Goal: Task Accomplishment & Management: Manage account settings

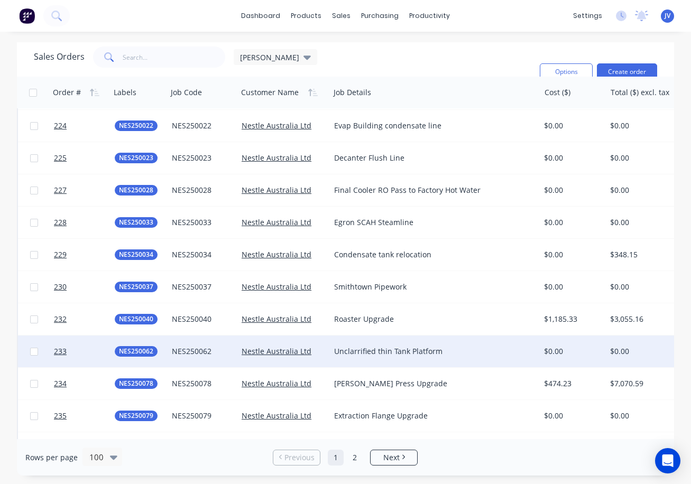
scroll to position [2900, 0]
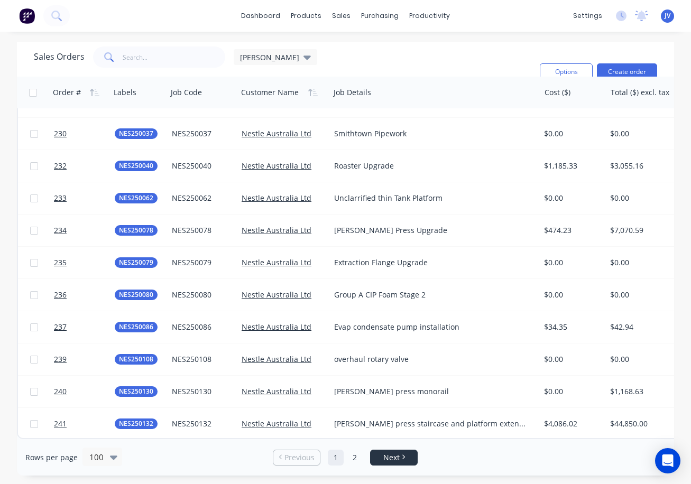
click at [414, 459] on link "Next" at bounding box center [394, 458] width 47 height 11
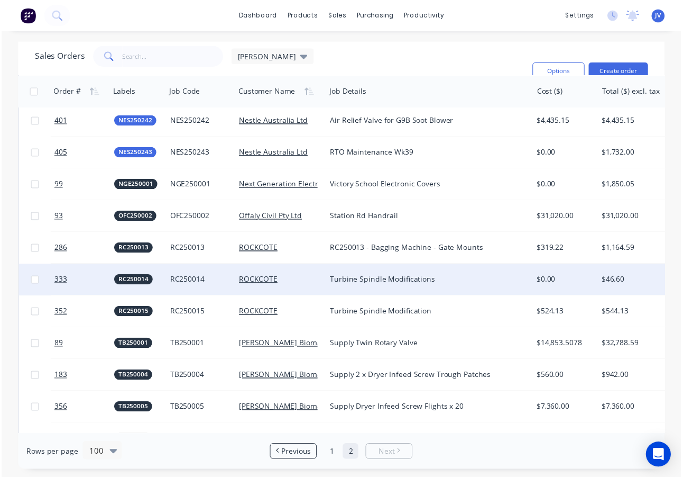
scroll to position [952, 0]
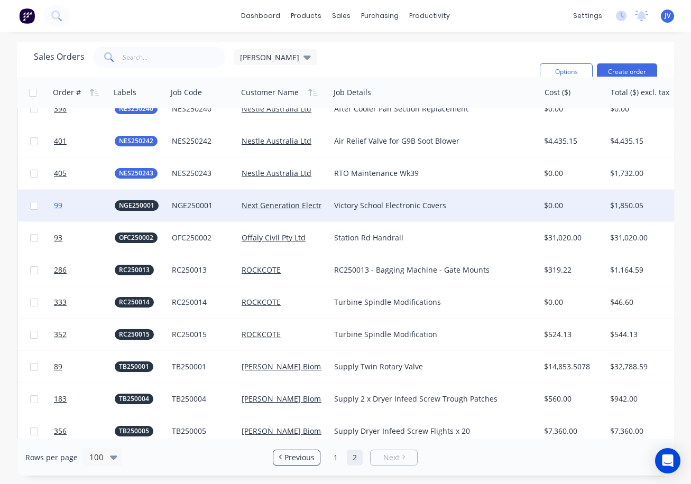
click at [59, 205] on span "99" at bounding box center [58, 205] width 8 height 11
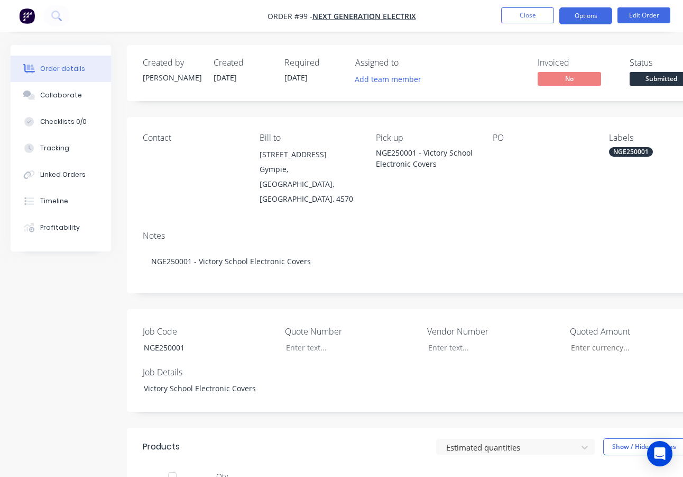
click at [589, 15] on button "Options" at bounding box center [586, 15] width 53 height 17
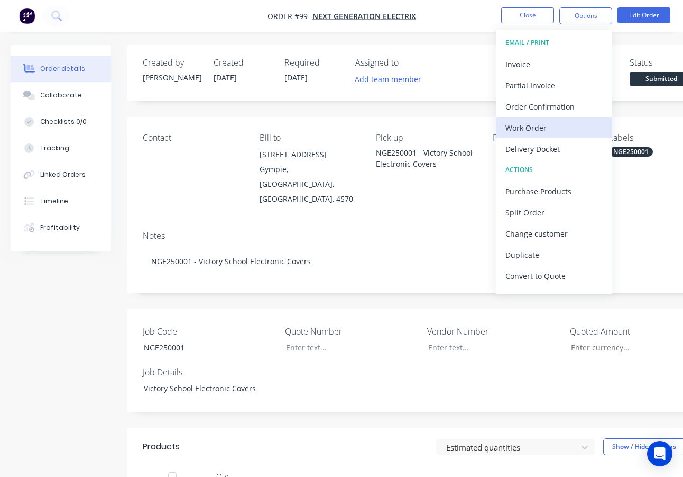
click at [536, 125] on div "Work Order" at bounding box center [554, 127] width 97 height 15
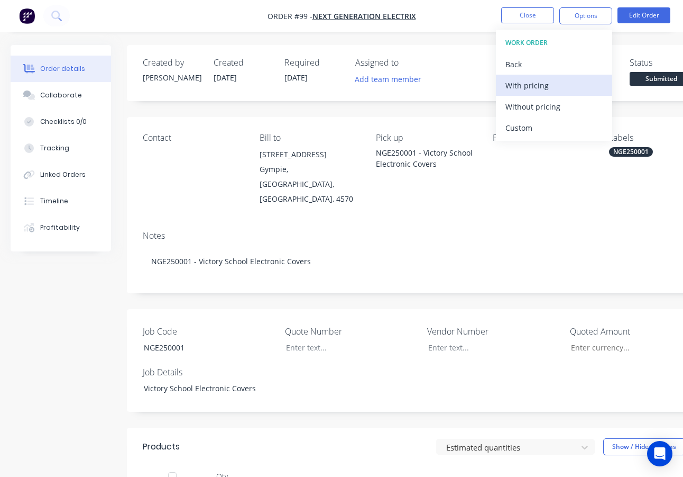
click at [545, 88] on div "With pricing" at bounding box center [554, 85] width 97 height 15
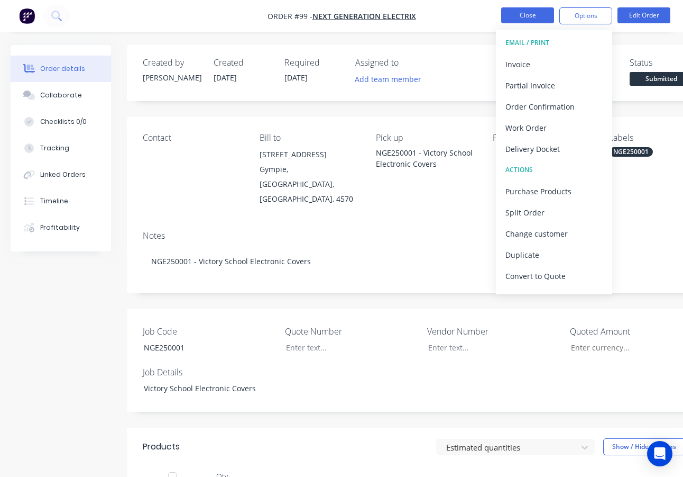
click at [544, 15] on button "Close" at bounding box center [527, 15] width 53 height 16
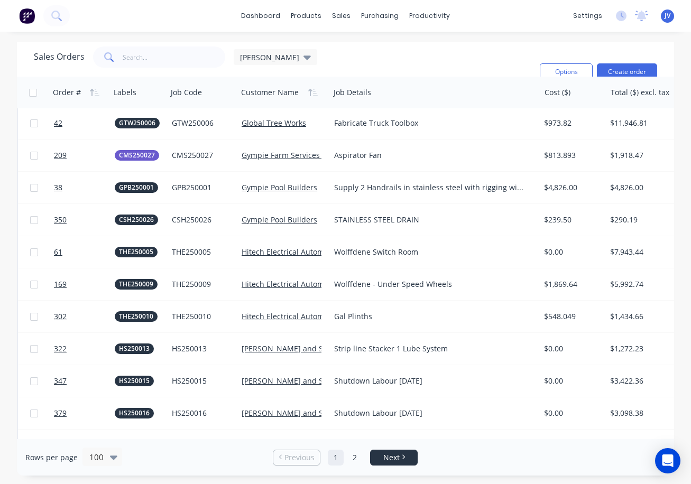
click at [392, 459] on span "Next" at bounding box center [391, 458] width 16 height 11
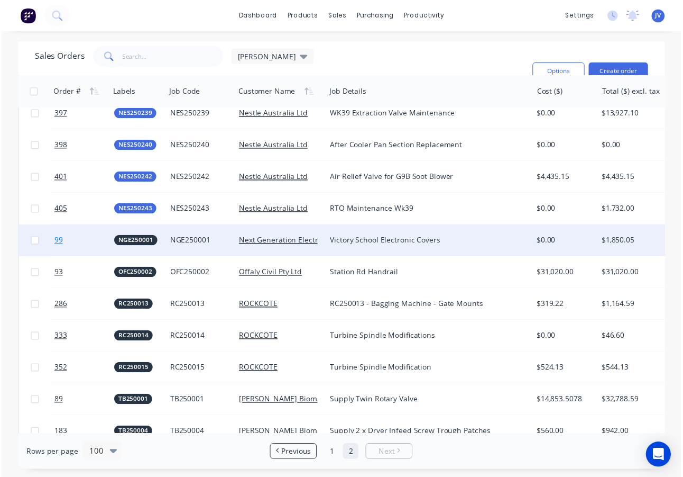
scroll to position [914, 0]
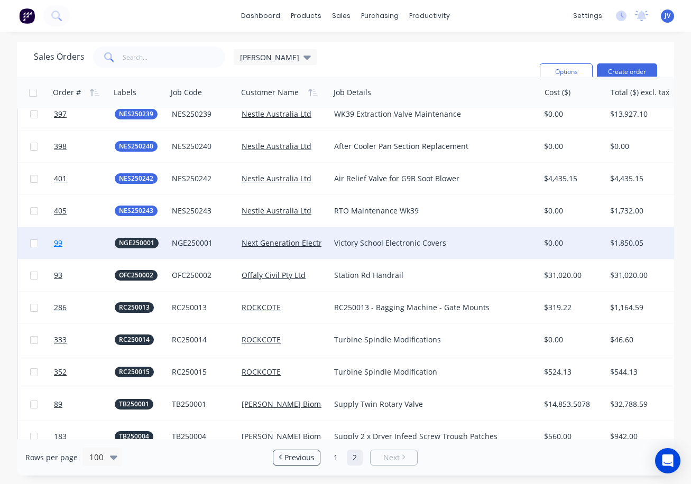
click at [59, 244] on span "99" at bounding box center [58, 243] width 8 height 11
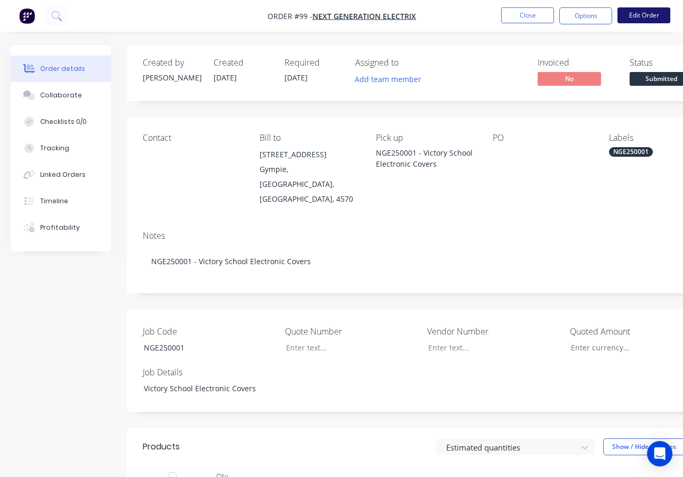
click at [655, 17] on button "Edit Order" at bounding box center [644, 15] width 53 height 16
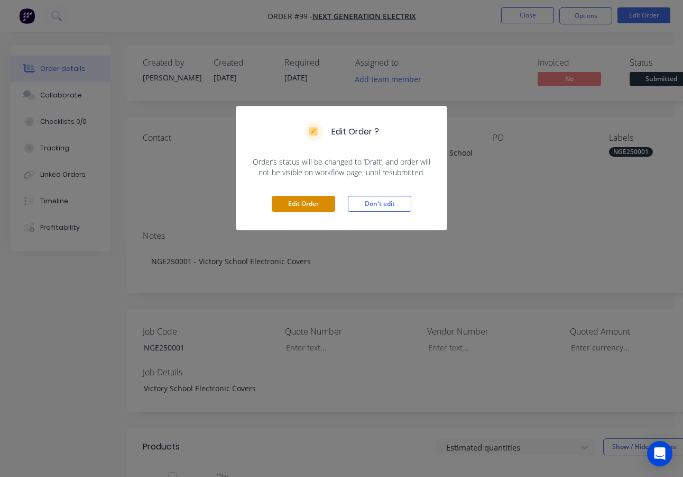
click at [322, 199] on button "Edit Order" at bounding box center [303, 204] width 63 height 16
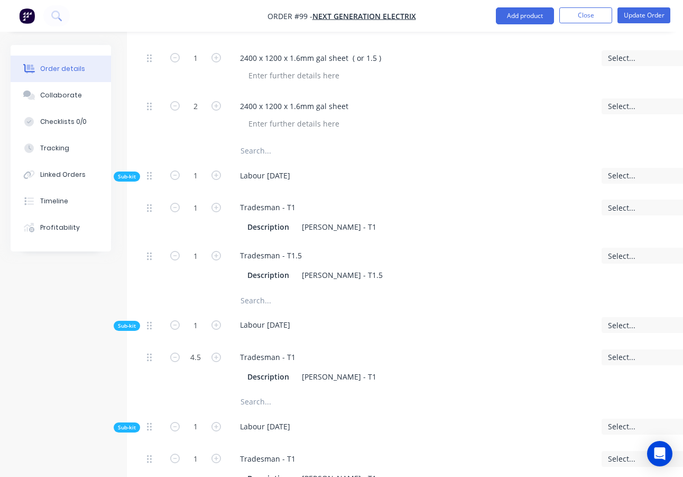
scroll to position [529, 0]
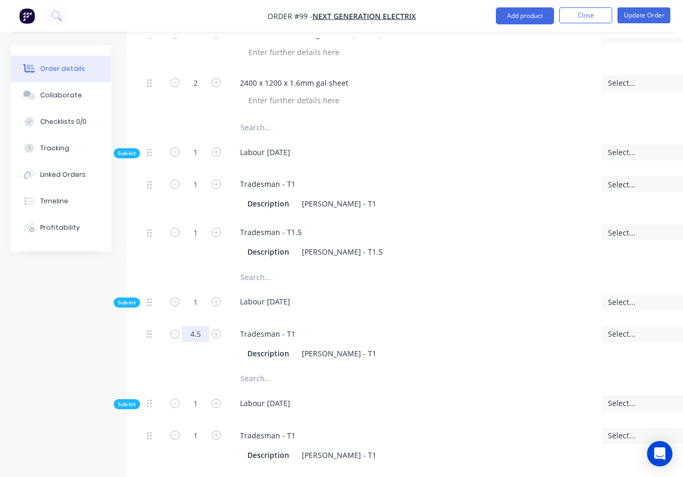
click at [203, 326] on input "4.5" at bounding box center [196, 334] width 28 height 16
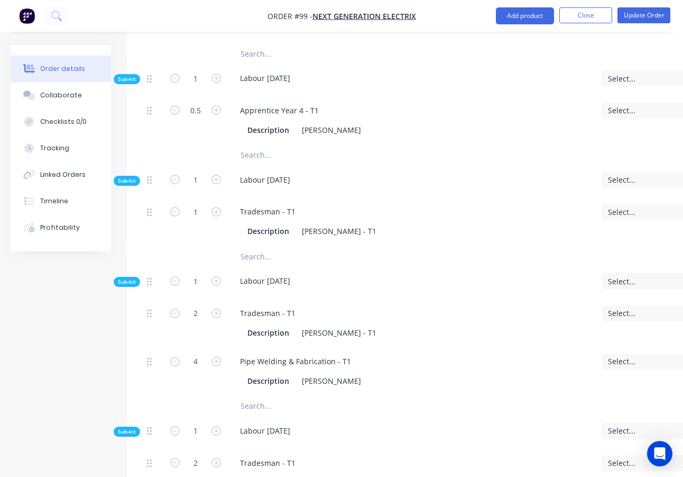
scroll to position [1058, 0]
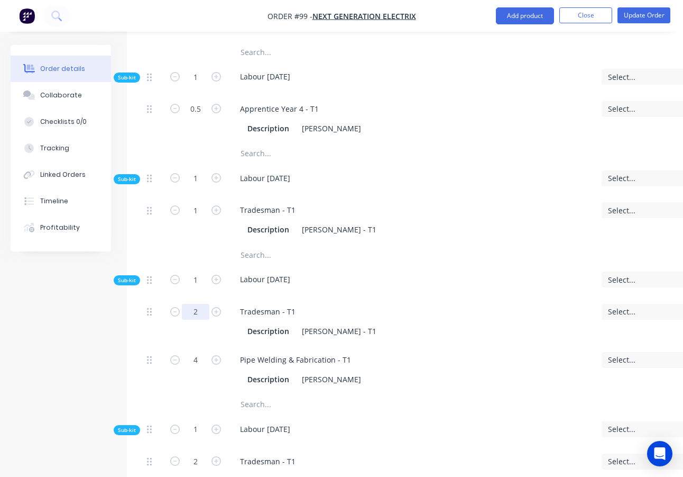
type input "4"
type input "$372.80"
click at [204, 304] on input "2" at bounding box center [196, 312] width 28 height 16
type input "1.5"
type input "$139.80"
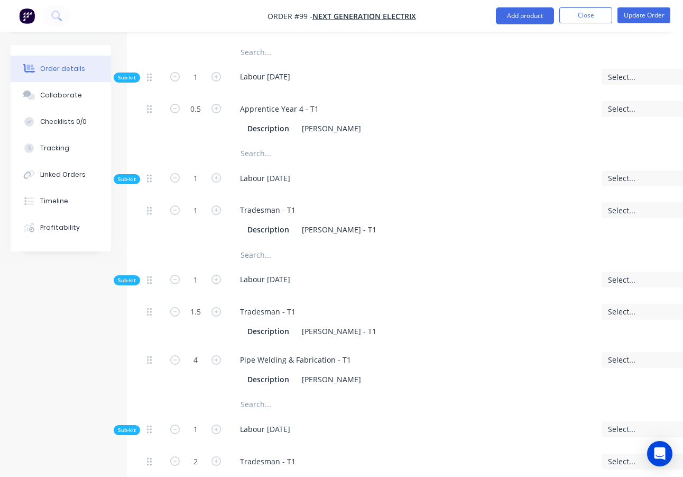
click at [269, 265] on div "Labour [DATE]" at bounding box center [412, 281] width 370 height 32
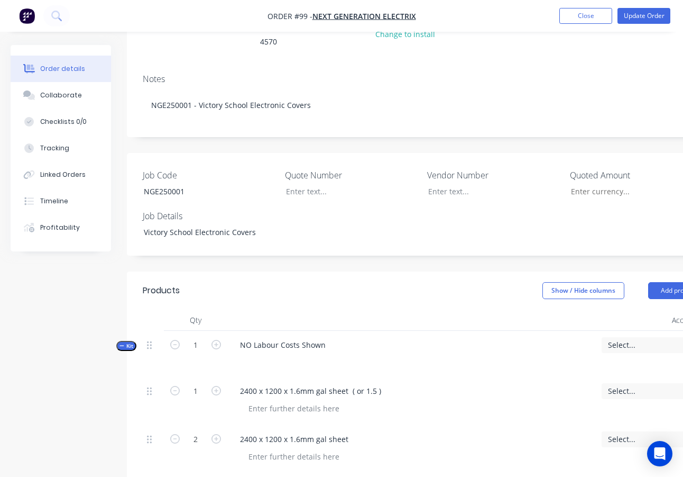
scroll to position [159, 0]
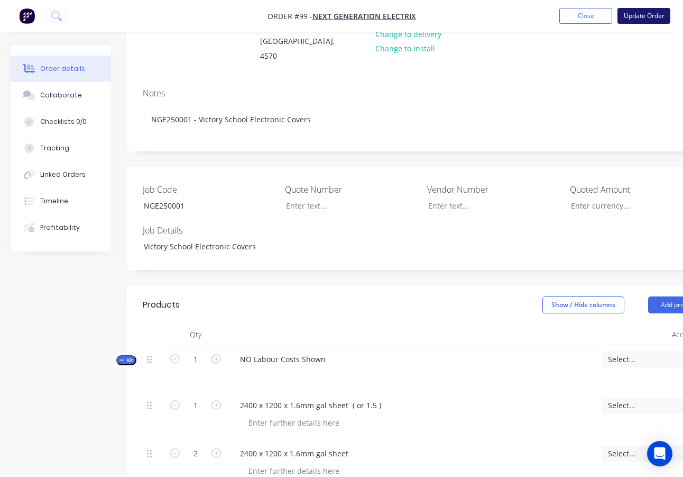
click at [640, 14] on button "Update Order" at bounding box center [644, 16] width 53 height 16
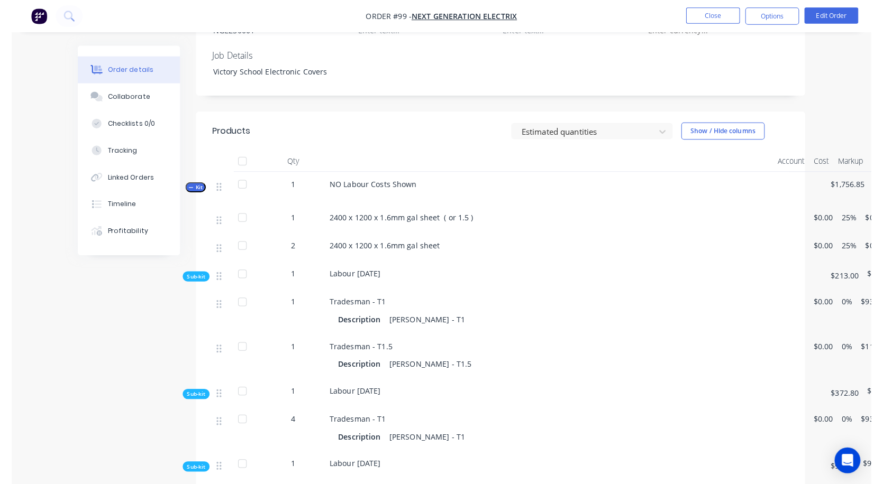
scroll to position [307, 0]
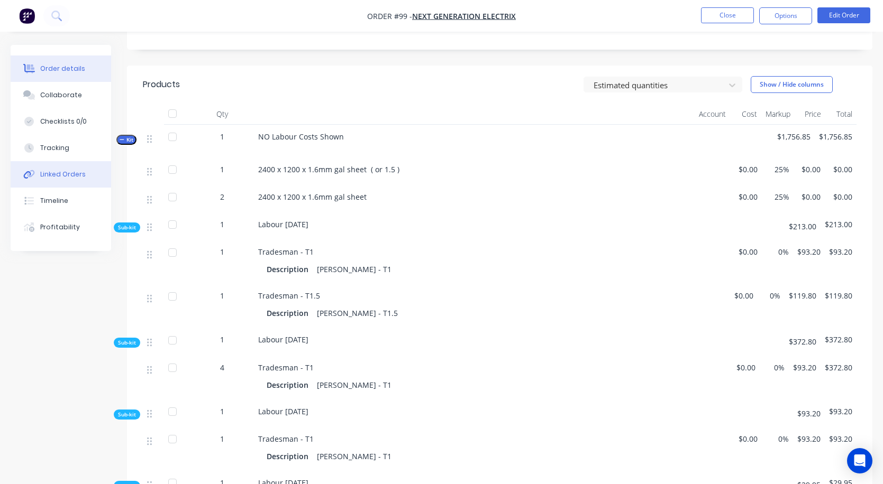
click at [42, 177] on div "Linked Orders" at bounding box center [62, 175] width 45 height 10
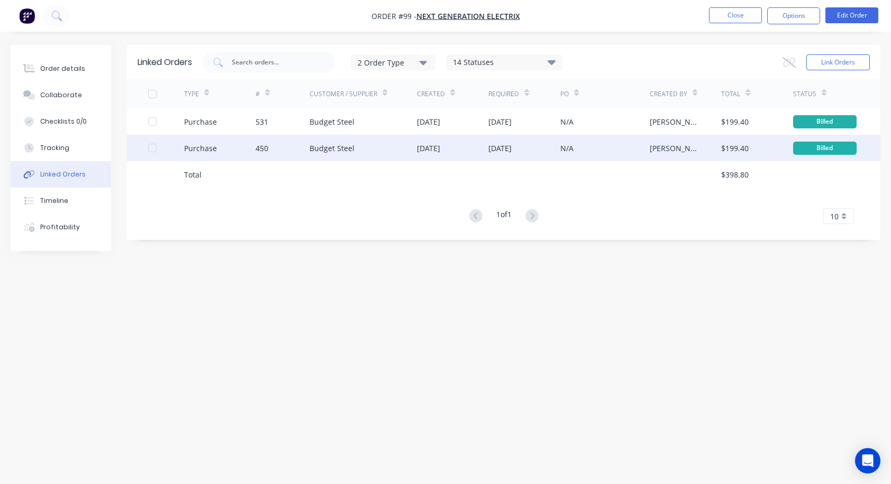
click at [262, 150] on div "450" at bounding box center [261, 148] width 13 height 11
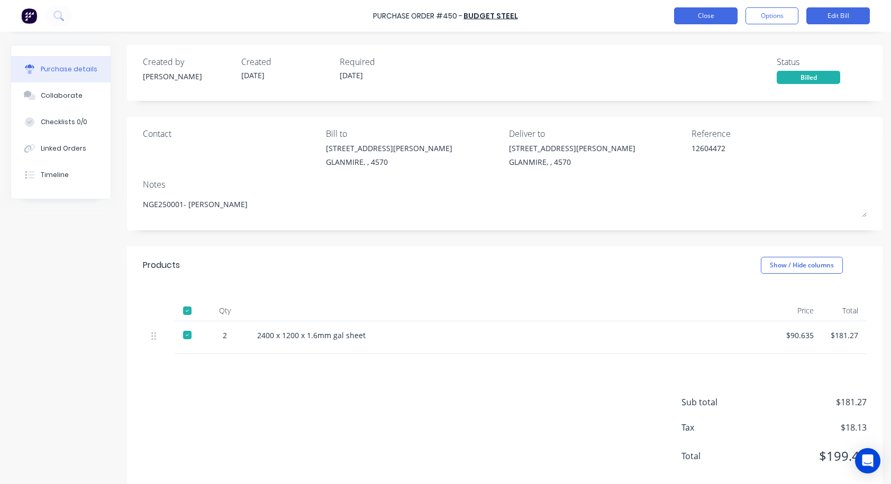
click at [691, 16] on button "Close" at bounding box center [705, 15] width 63 height 17
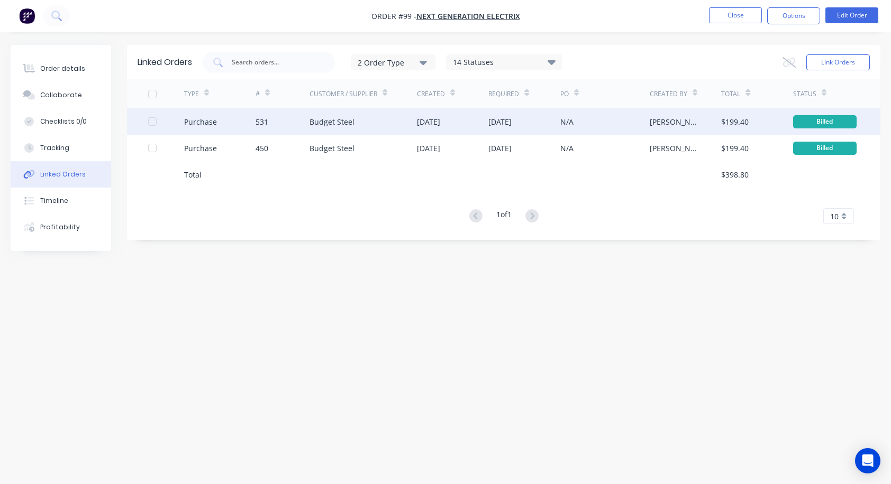
click at [262, 123] on div "531" at bounding box center [261, 121] width 13 height 11
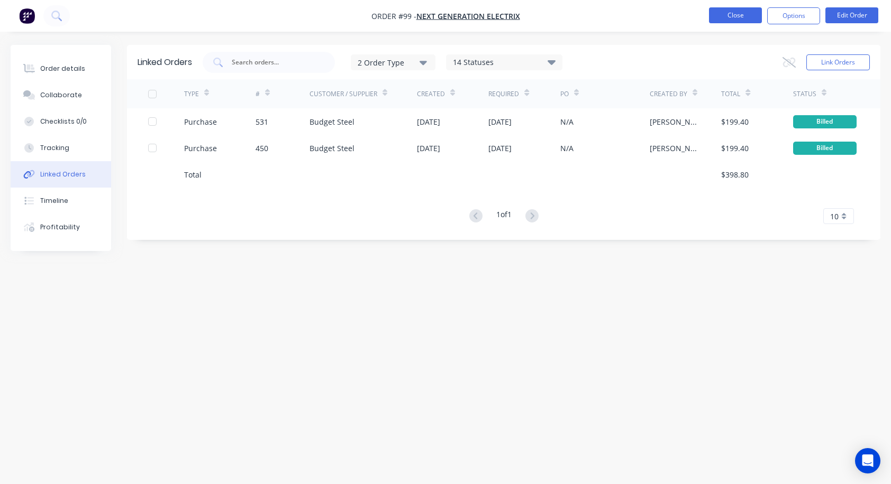
click at [691, 19] on button "Close" at bounding box center [735, 15] width 53 height 16
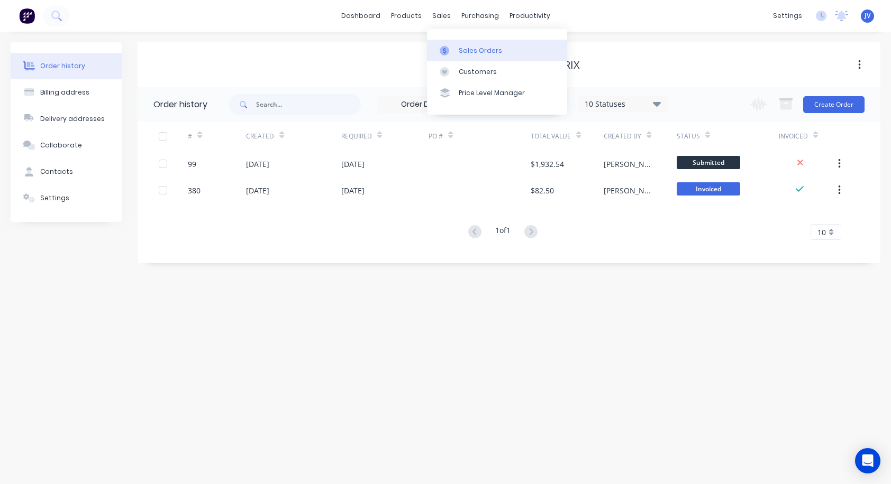
click at [477, 53] on div "Sales Orders" at bounding box center [480, 51] width 43 height 10
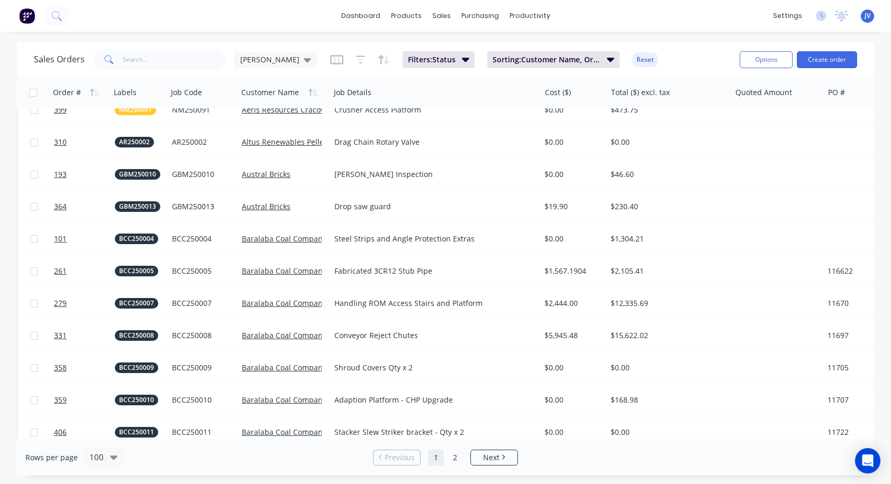
scroll to position [688, 0]
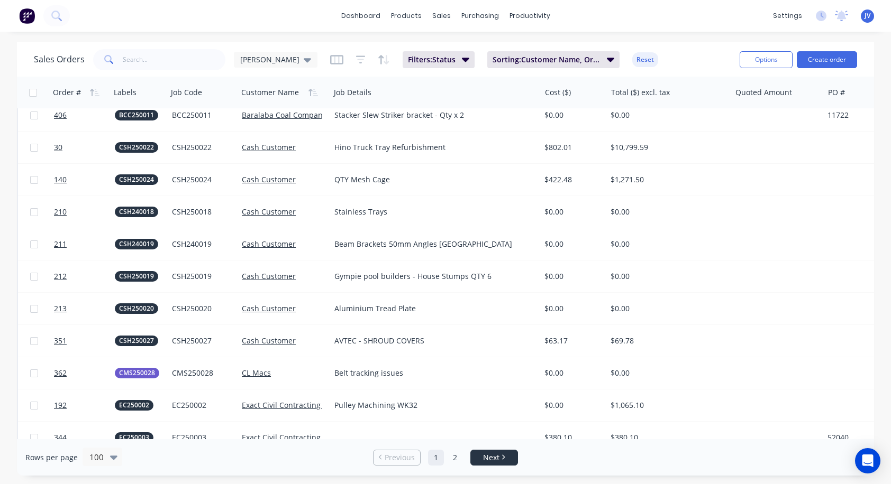
click at [487, 459] on span "Next" at bounding box center [491, 458] width 16 height 11
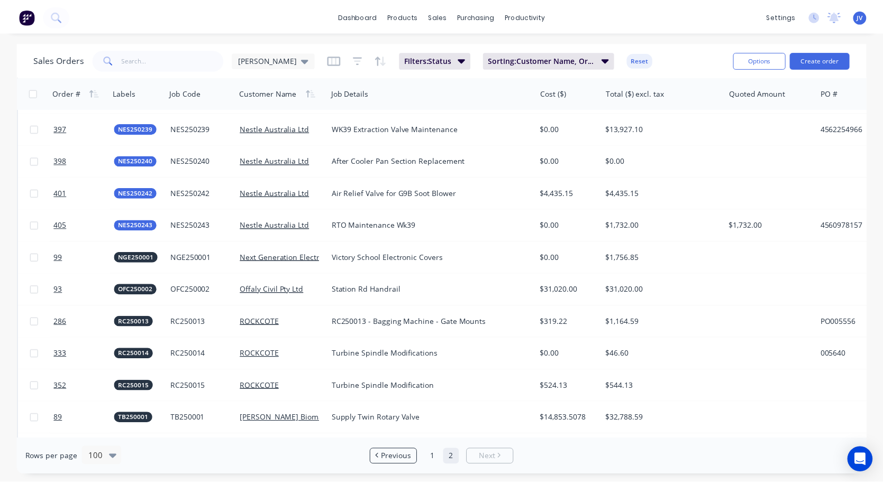
scroll to position [899, 0]
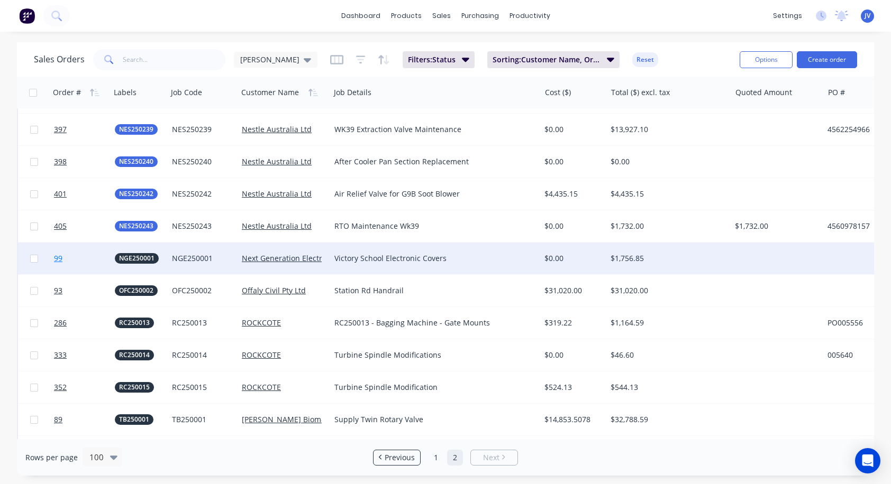
click at [58, 258] on span "99" at bounding box center [58, 258] width 8 height 11
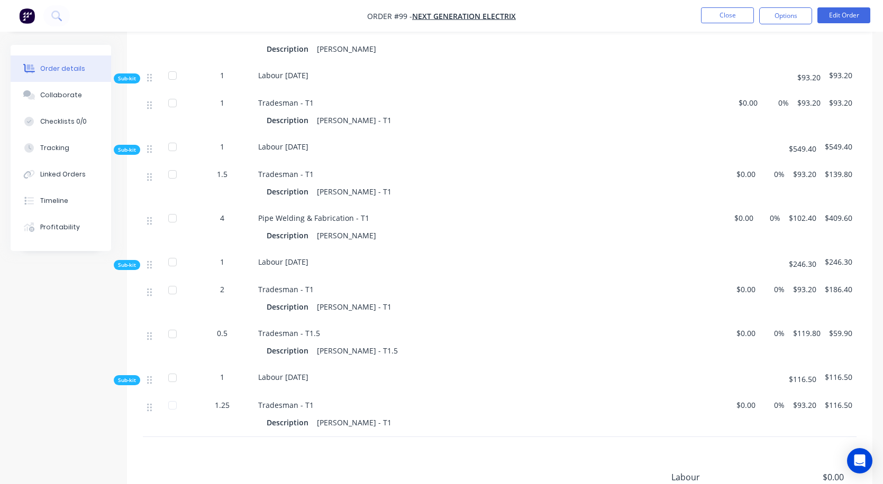
scroll to position [882, 0]
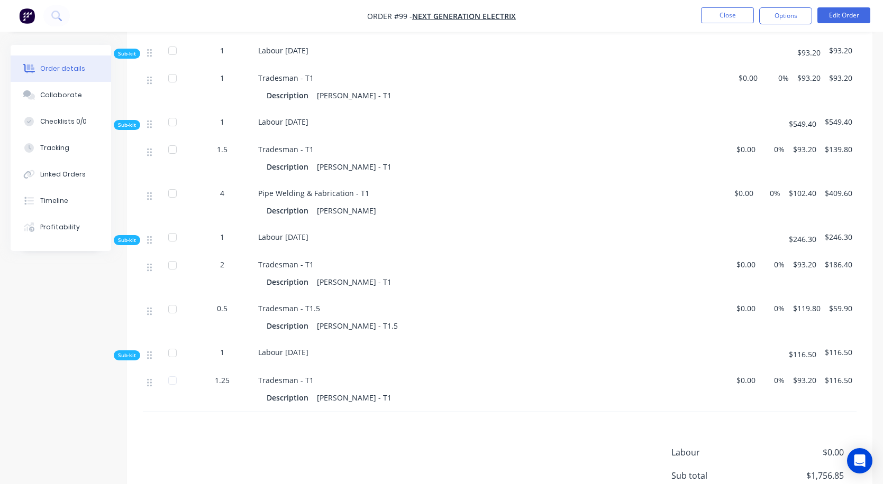
click at [451, 341] on div "Labour [DATE]" at bounding box center [439, 355] width 370 height 28
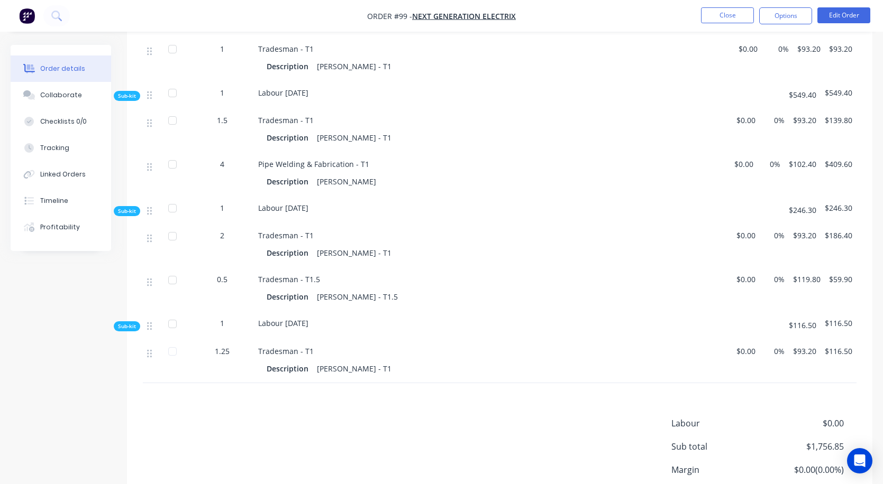
scroll to position [988, 0]
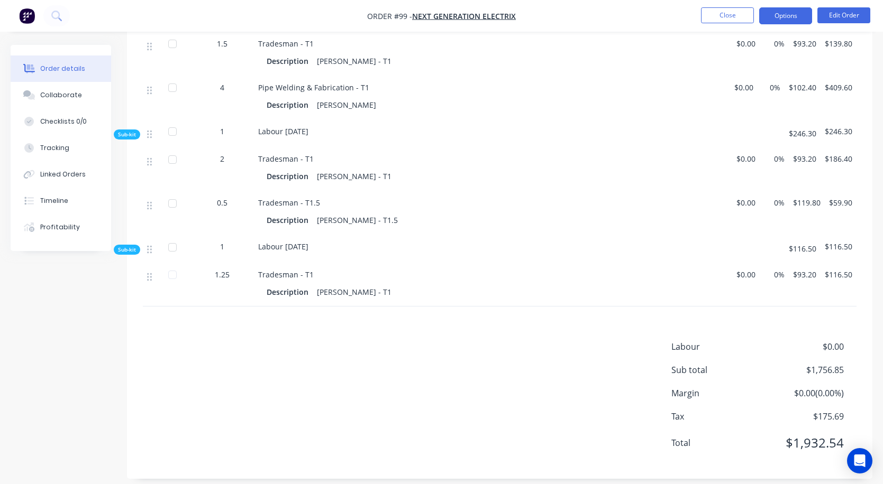
click at [691, 15] on button "Options" at bounding box center [785, 15] width 53 height 17
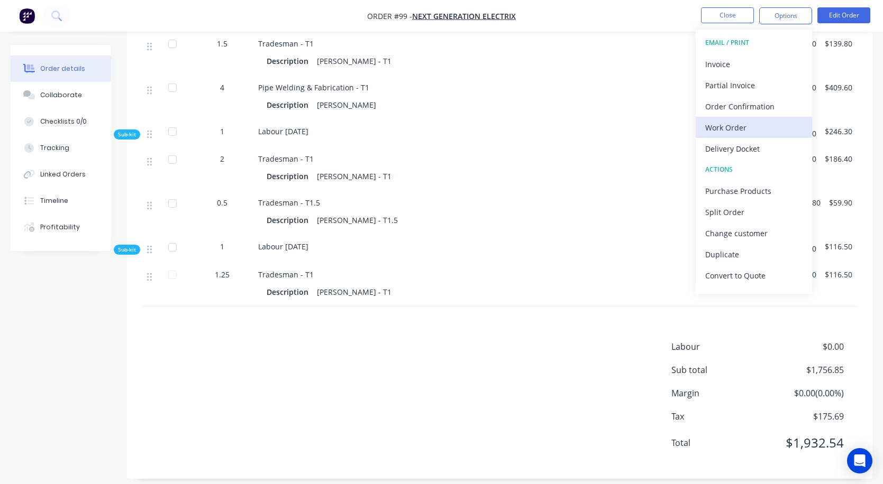
click at [691, 128] on div "Work Order" at bounding box center [753, 127] width 97 height 15
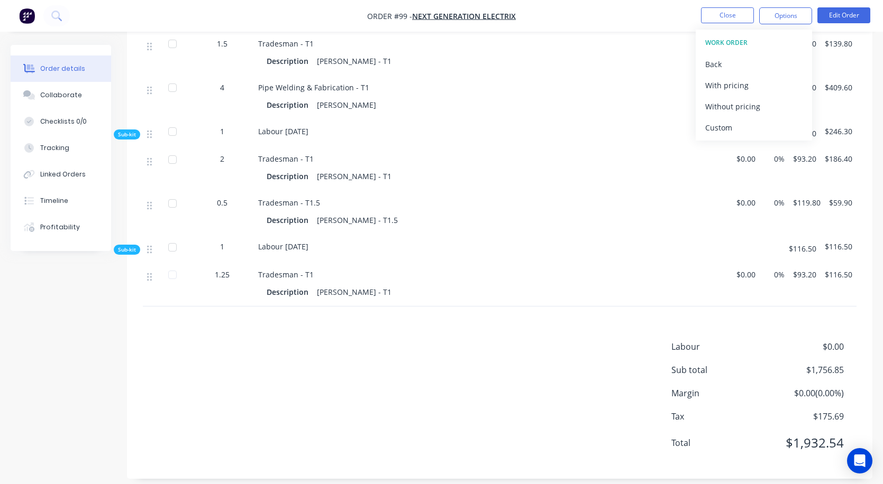
click at [691, 128] on div "Custom" at bounding box center [753, 127] width 97 height 15
click at [691, 105] on div "Without pricing" at bounding box center [753, 106] width 97 height 15
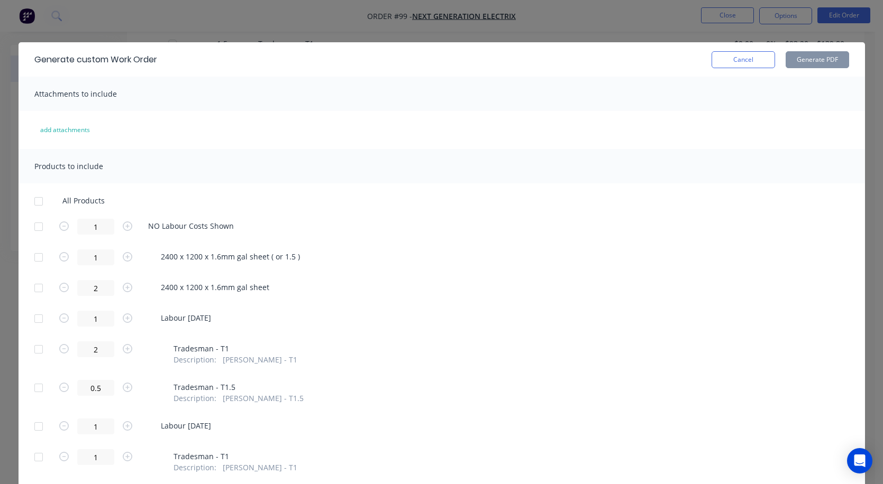
click at [31, 224] on div at bounding box center [38, 226] width 21 height 21
click at [691, 60] on button "Generate PDF" at bounding box center [816, 59] width 63 height 17
click at [691, 57] on button "Cancel" at bounding box center [742, 59] width 63 height 17
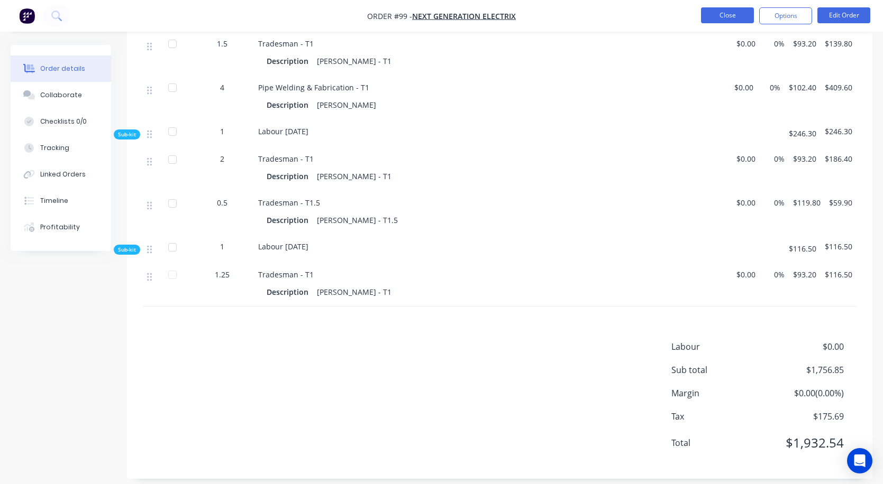
click at [691, 19] on button "Close" at bounding box center [727, 15] width 53 height 16
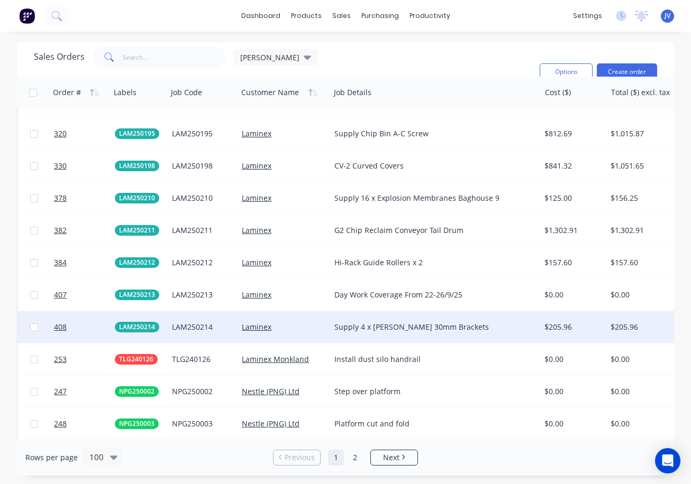
scroll to position [1851, 0]
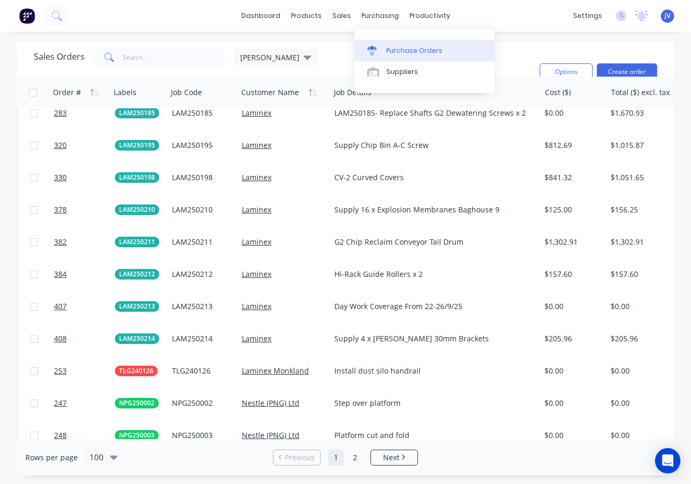
click at [398, 52] on div "Purchase Orders" at bounding box center [414, 51] width 56 height 10
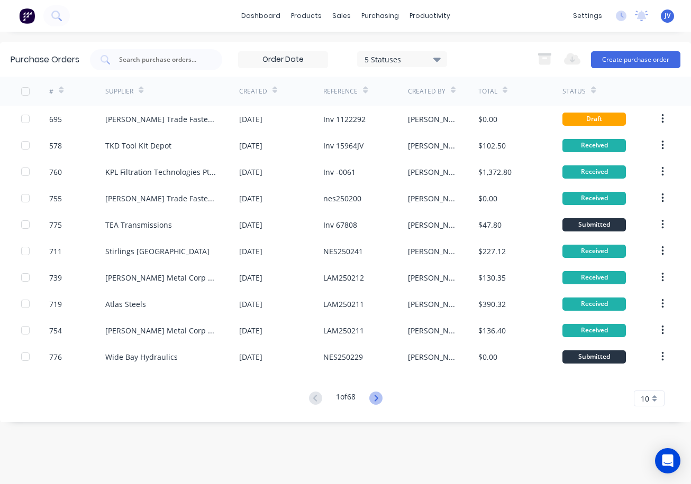
click at [380, 400] on icon at bounding box center [375, 398] width 13 height 13
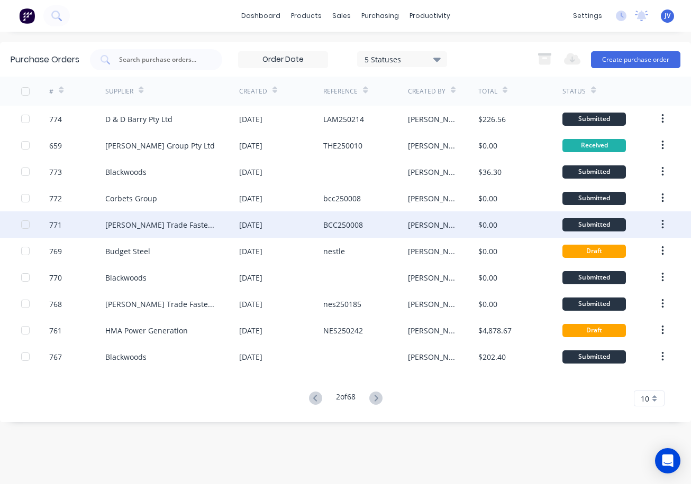
click at [57, 225] on div "771" at bounding box center [55, 224] width 13 height 11
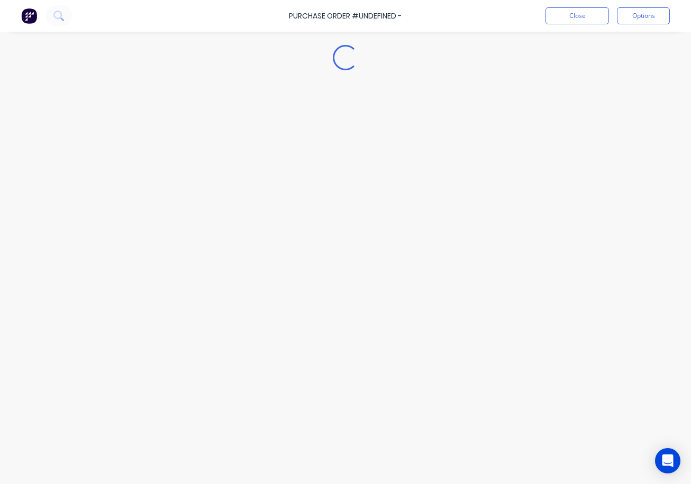
type textarea "x"
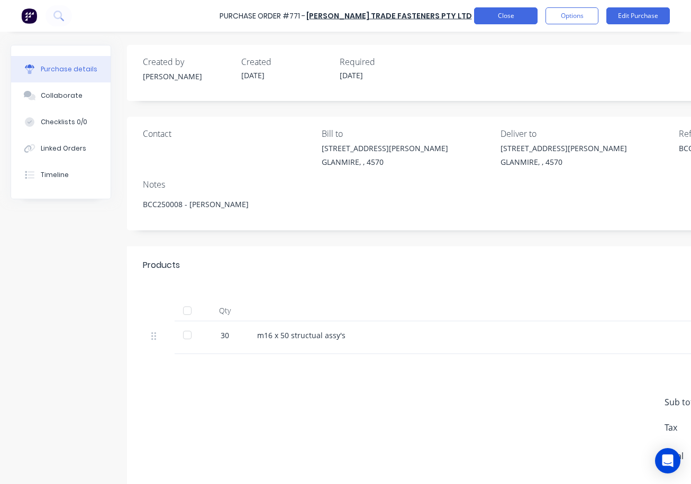
click at [500, 19] on button "Close" at bounding box center [505, 15] width 63 height 17
